Goal: Information Seeking & Learning: Check status

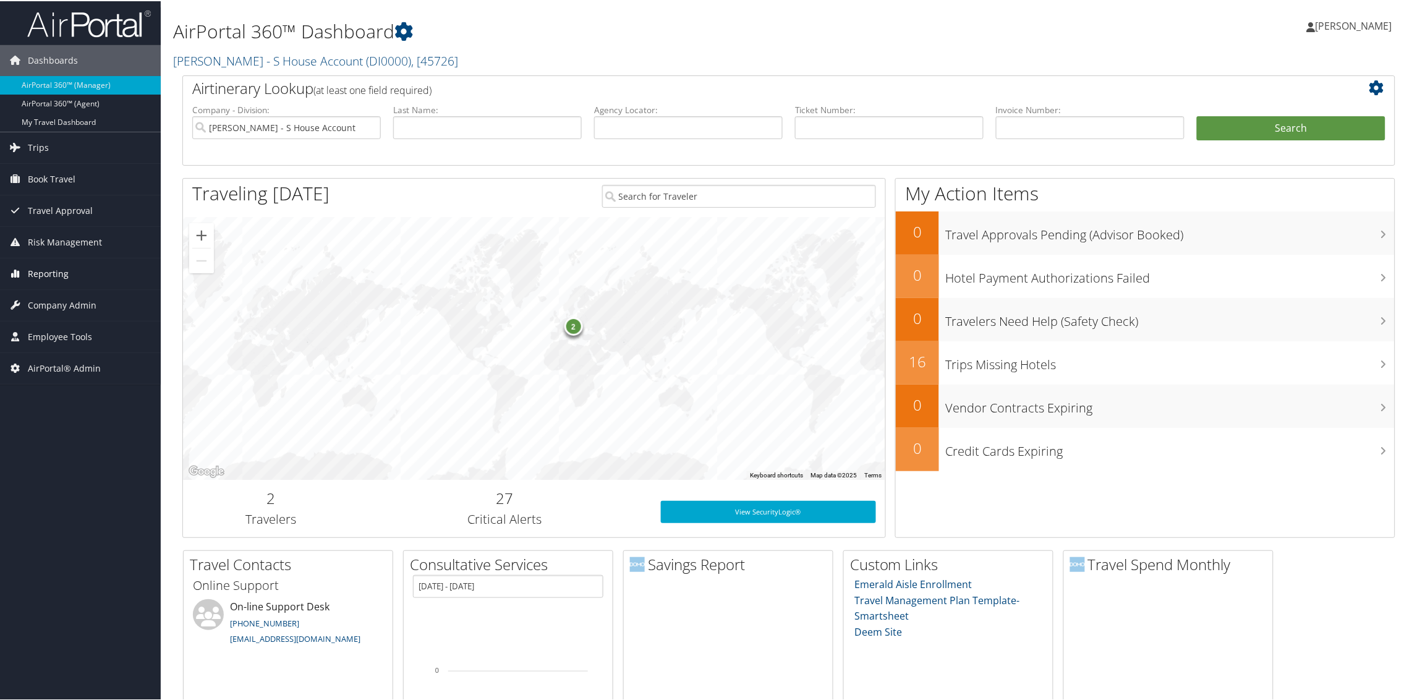
click at [51, 260] on span "Reporting" at bounding box center [48, 272] width 41 height 31
click at [369, 129] on input "[PERSON_NAME] - S House Account" at bounding box center [286, 126] width 189 height 23
click at [711, 132] on input "text" at bounding box center [688, 126] width 189 height 23
paste input "TT114HTST"
type input "T"
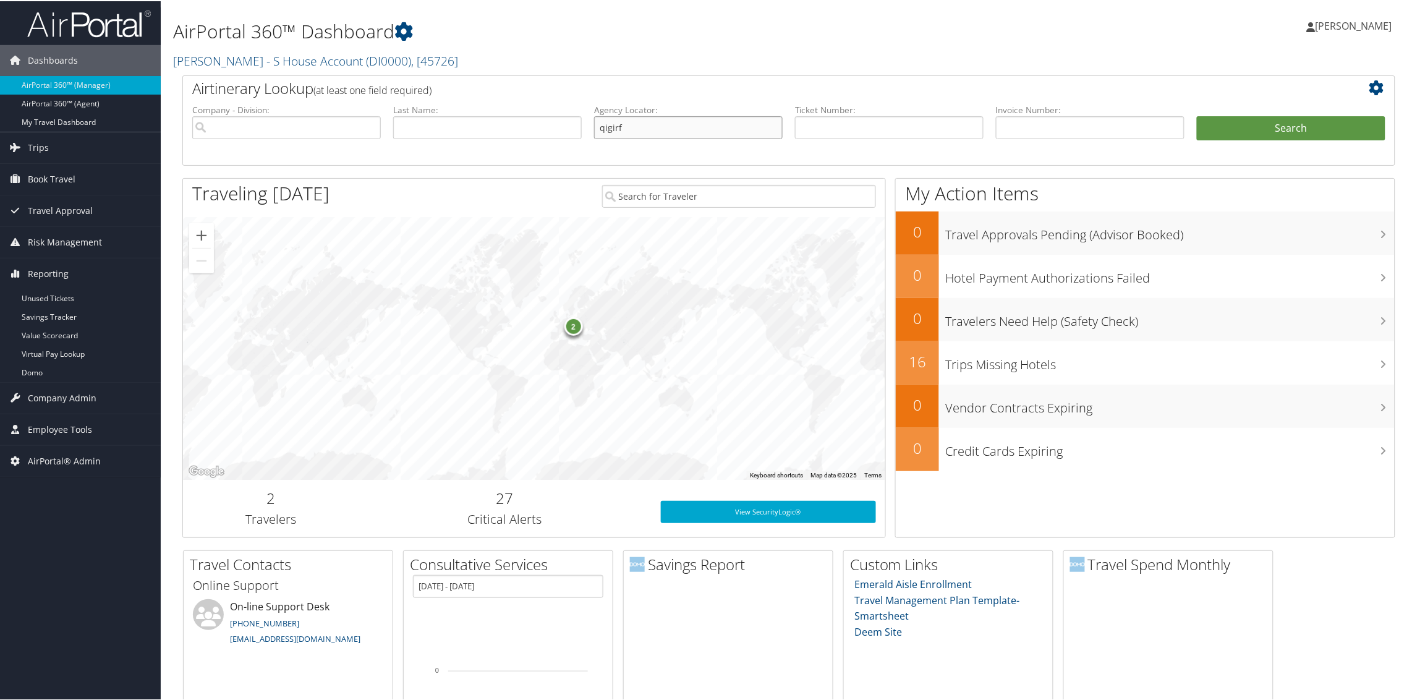
type input "qigirf"
click at [1197, 115] on button "Search" at bounding box center [1291, 127] width 189 height 25
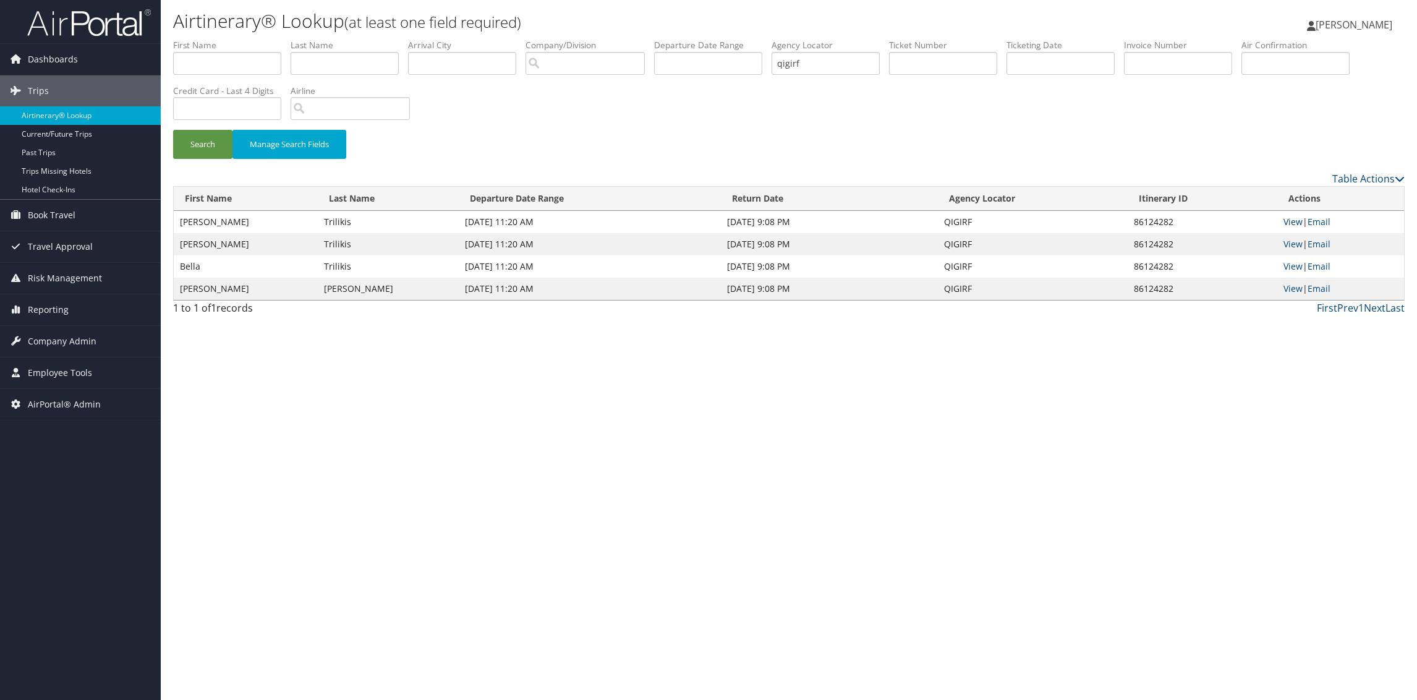
click at [1293, 227] on link "View" at bounding box center [1293, 222] width 19 height 12
click at [195, 139] on button "Search" at bounding box center [202, 144] width 59 height 29
click at [1289, 221] on link "View" at bounding box center [1293, 222] width 19 height 12
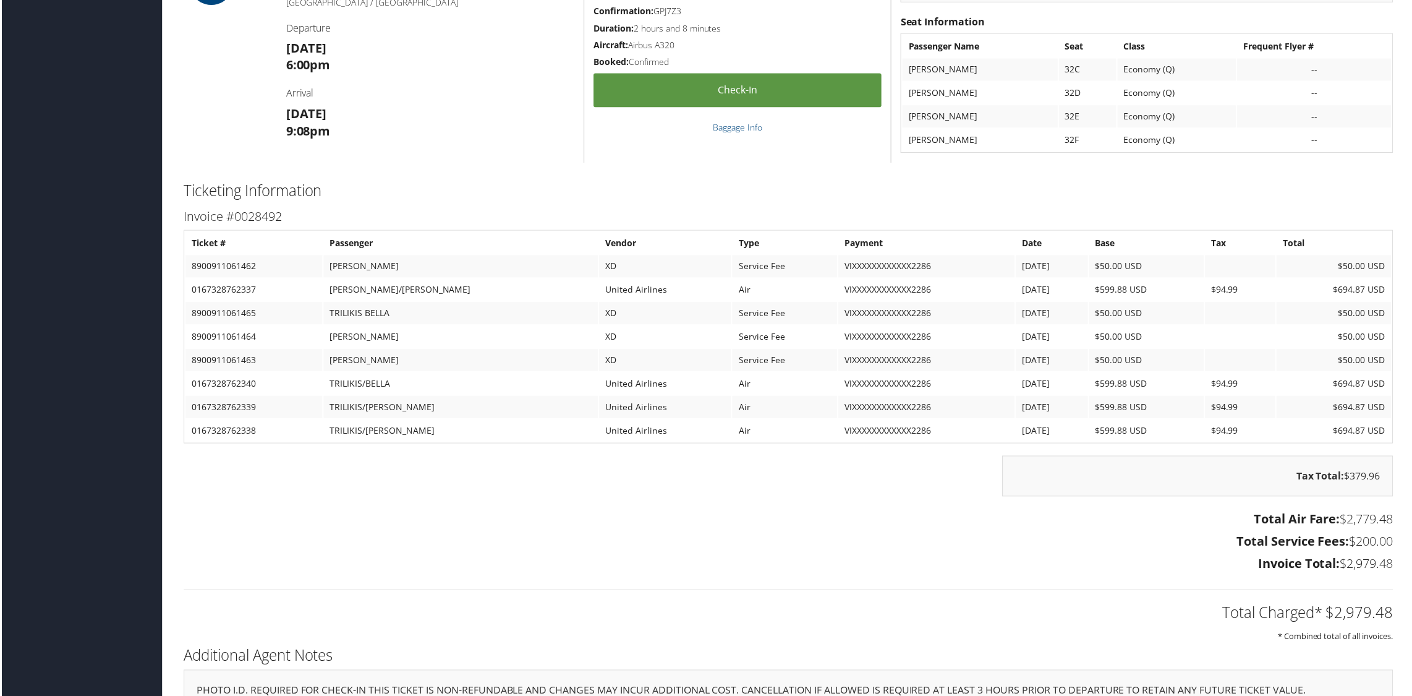
scroll to position [1187, 0]
